Goal: Navigation & Orientation: Find specific page/section

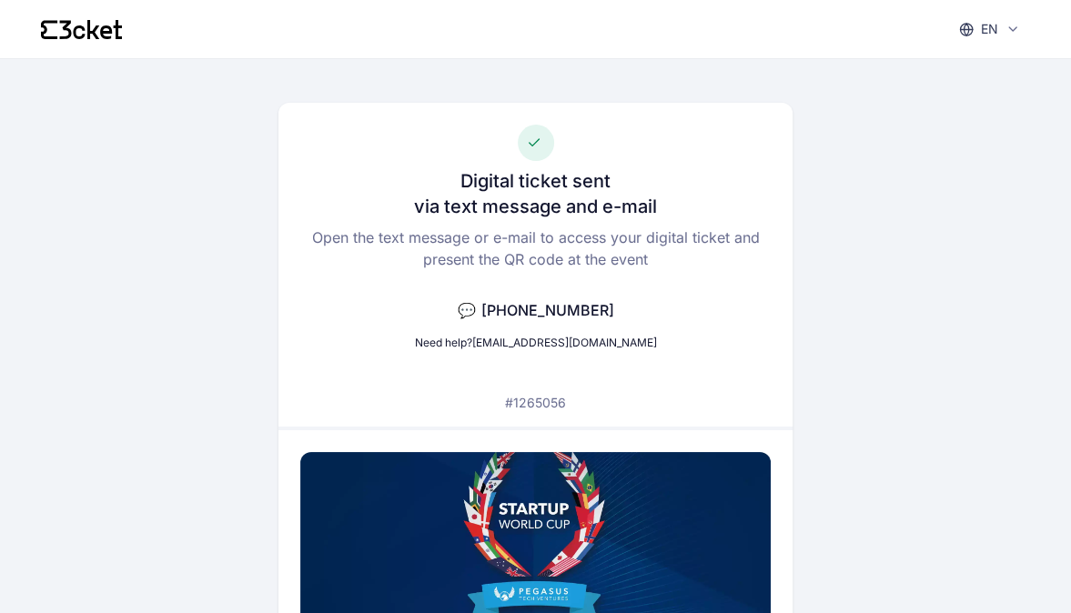
click at [992, 33] on p "en" at bounding box center [989, 29] width 17 height 18
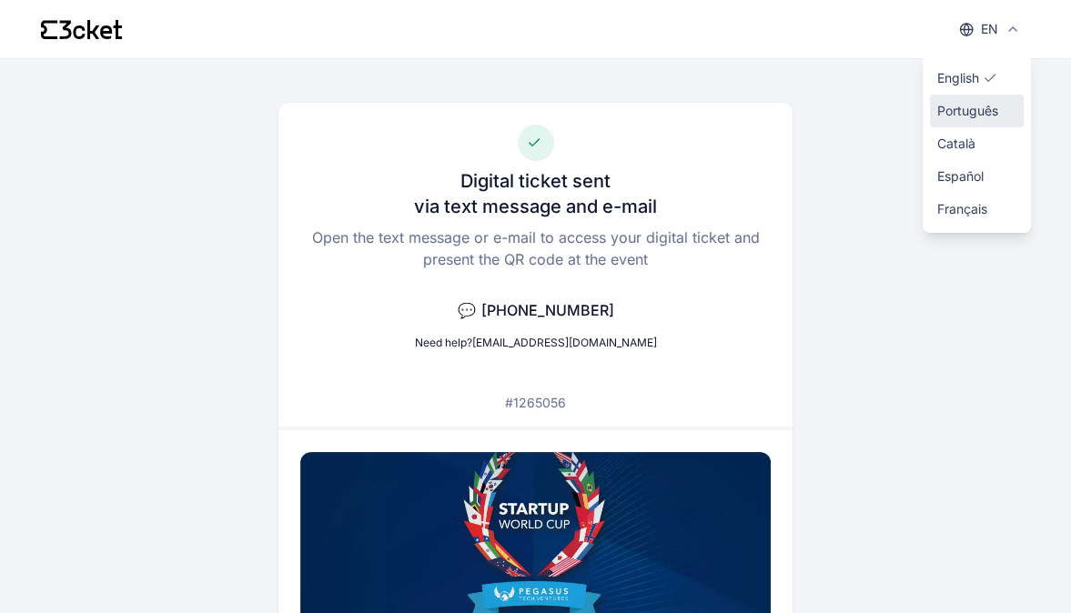
click at [986, 114] on span "Português" at bounding box center [967, 111] width 61 height 18
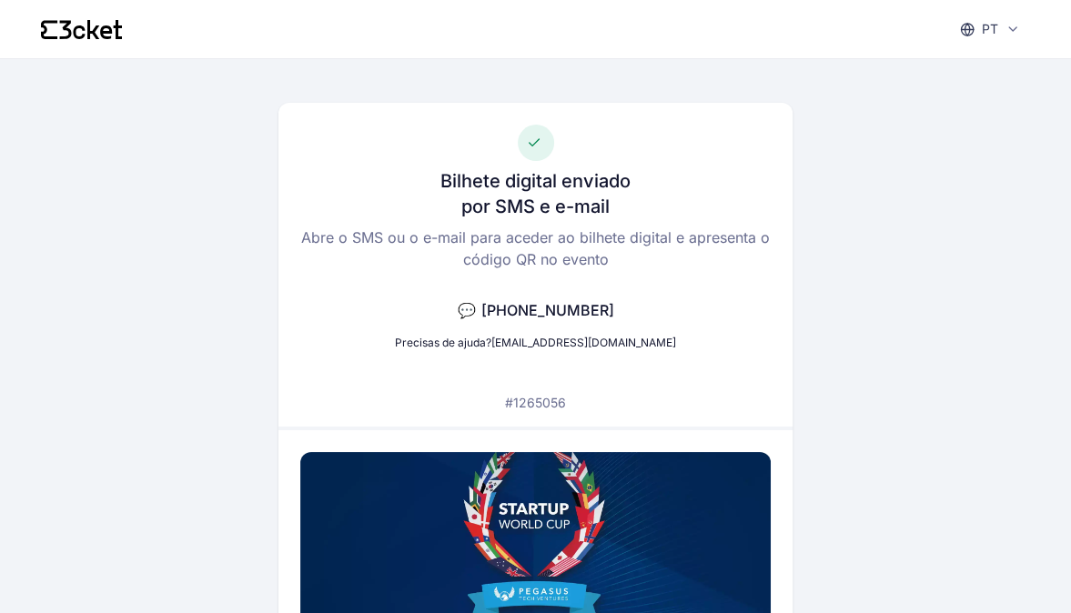
click at [1005, 39] on div "pt English Português Català Español Français" at bounding box center [989, 29] width 86 height 36
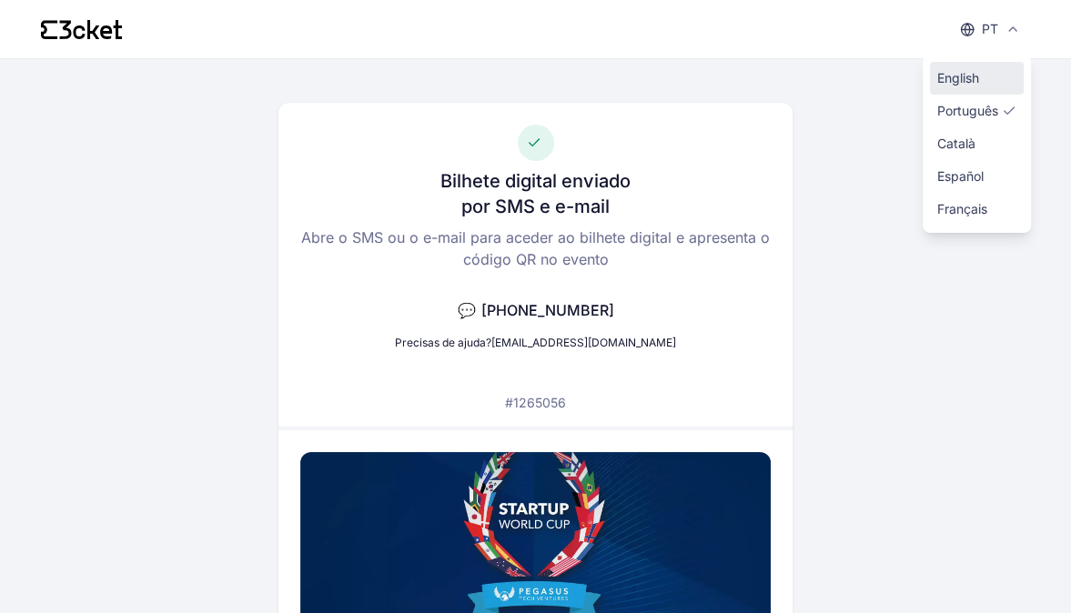
click at [974, 78] on span "English" at bounding box center [958, 78] width 42 height 18
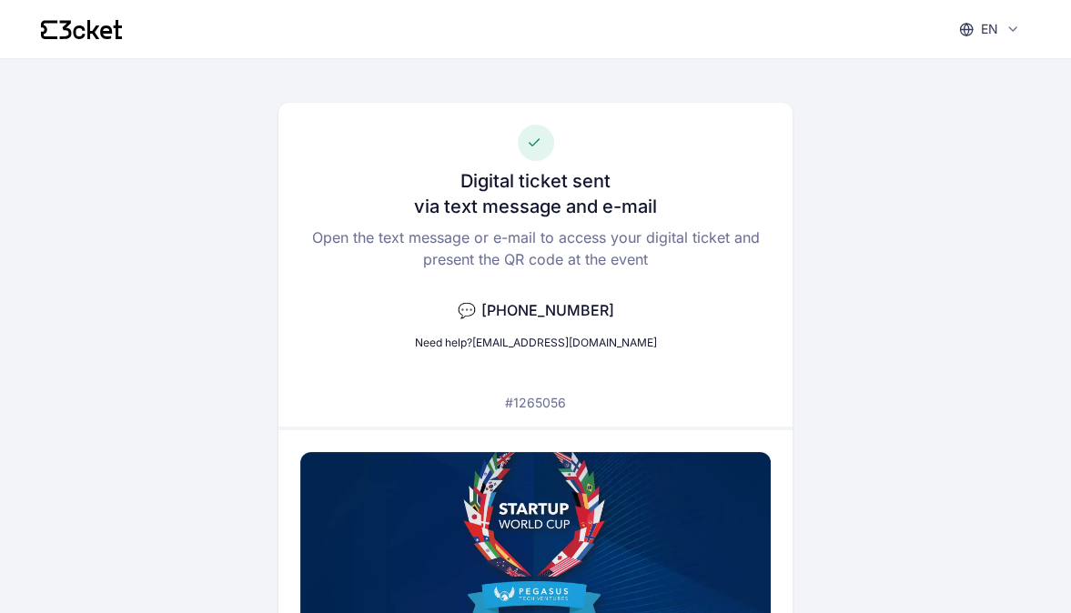
click at [1013, 24] on icon at bounding box center [1013, 29] width 15 height 15
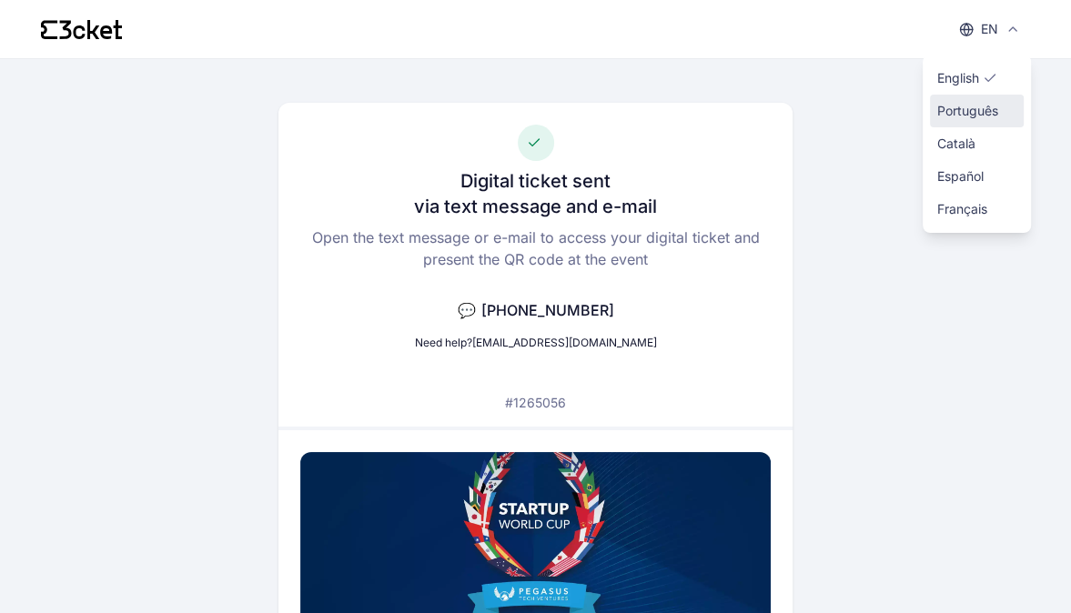
click at [983, 116] on span "Português" at bounding box center [967, 111] width 61 height 18
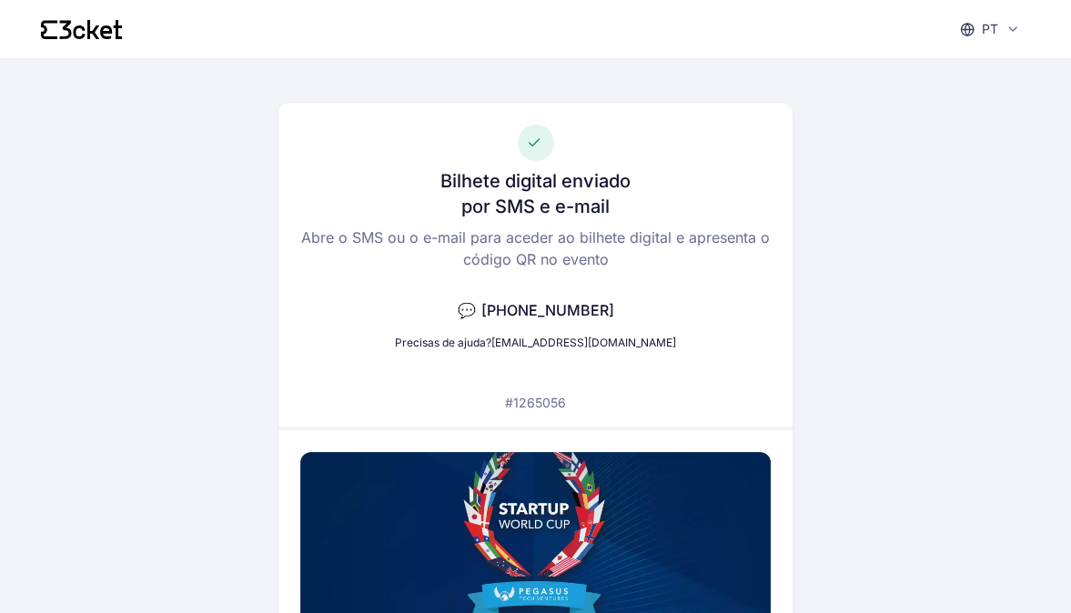
click at [1012, 28] on icon at bounding box center [1013, 29] width 15 height 15
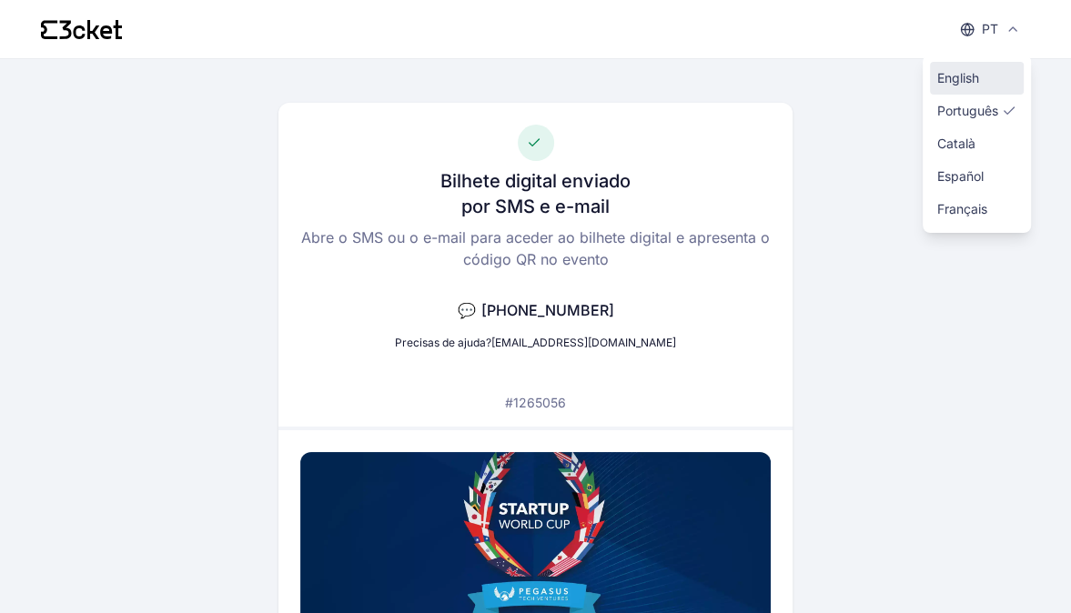
click at [986, 77] on div at bounding box center [990, 78] width 15 height 15
